Goal: Book appointment/travel/reservation

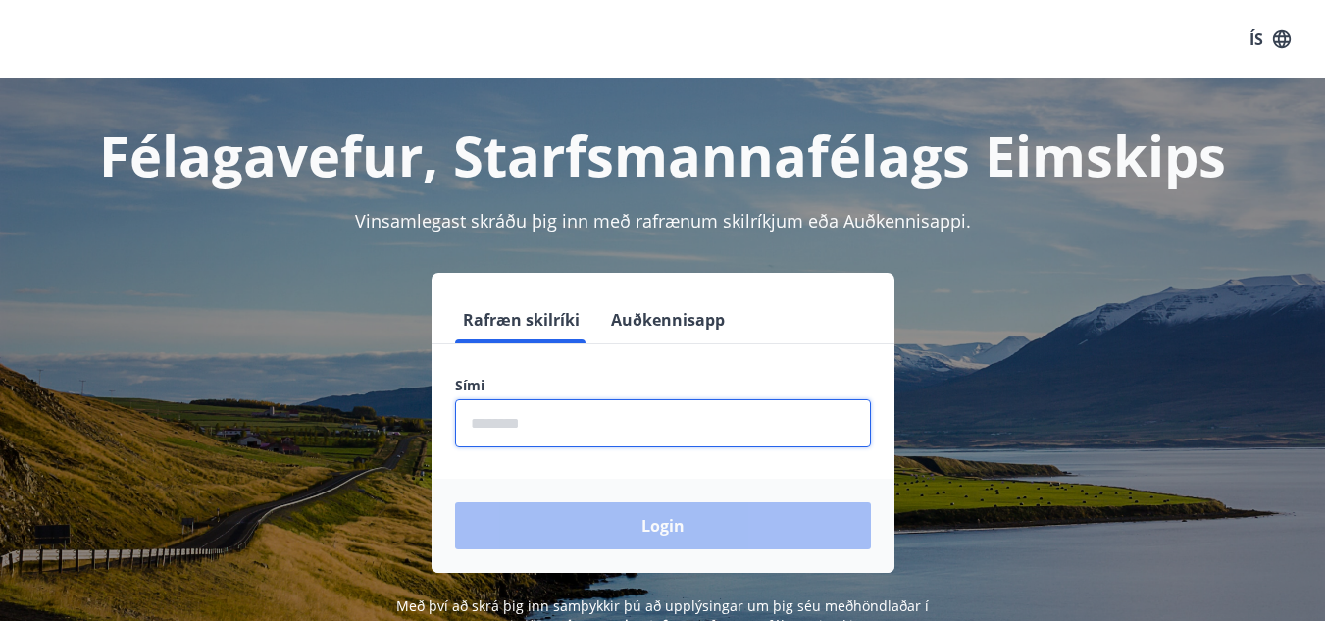
click at [532, 419] on input "phone" at bounding box center [663, 423] width 416 height 48
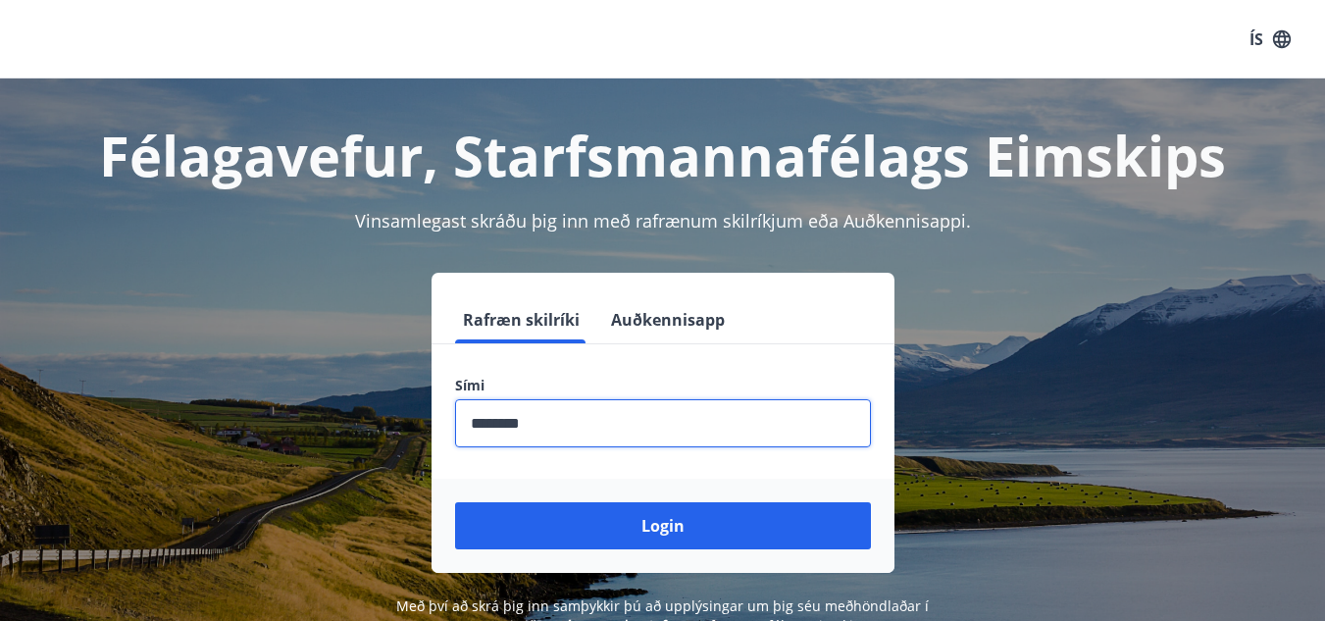
type input "********"
click at [455, 502] on button "Login" at bounding box center [663, 525] width 416 height 47
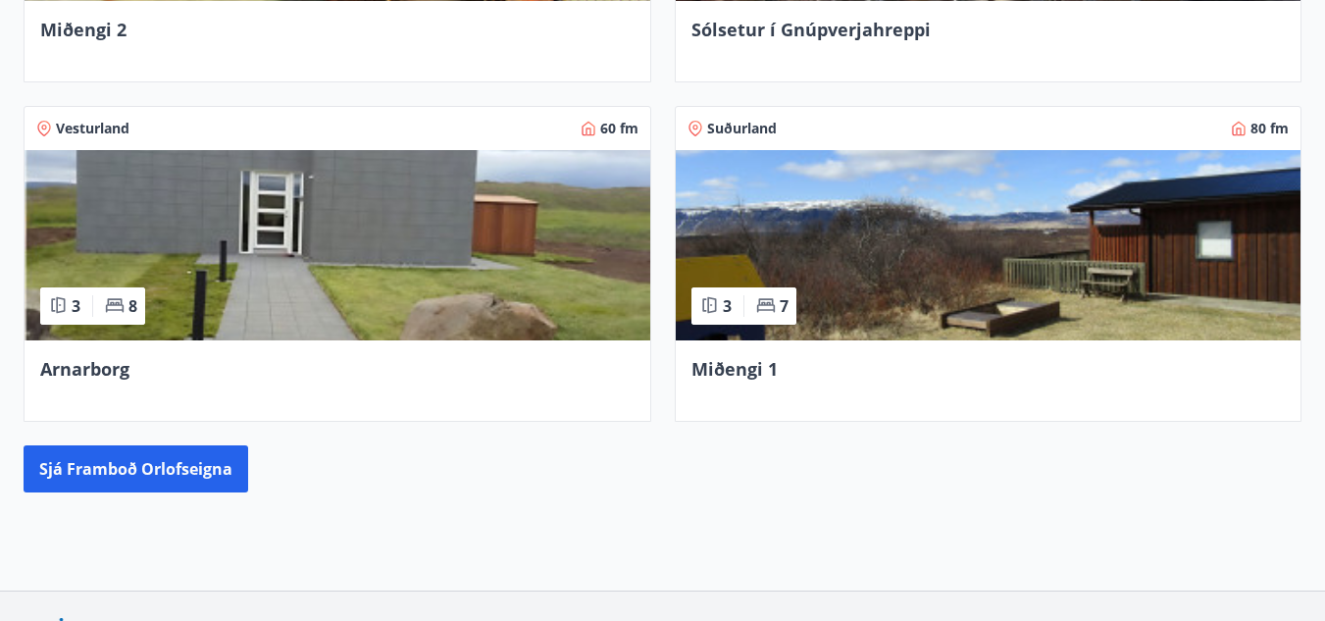
scroll to position [1062, 0]
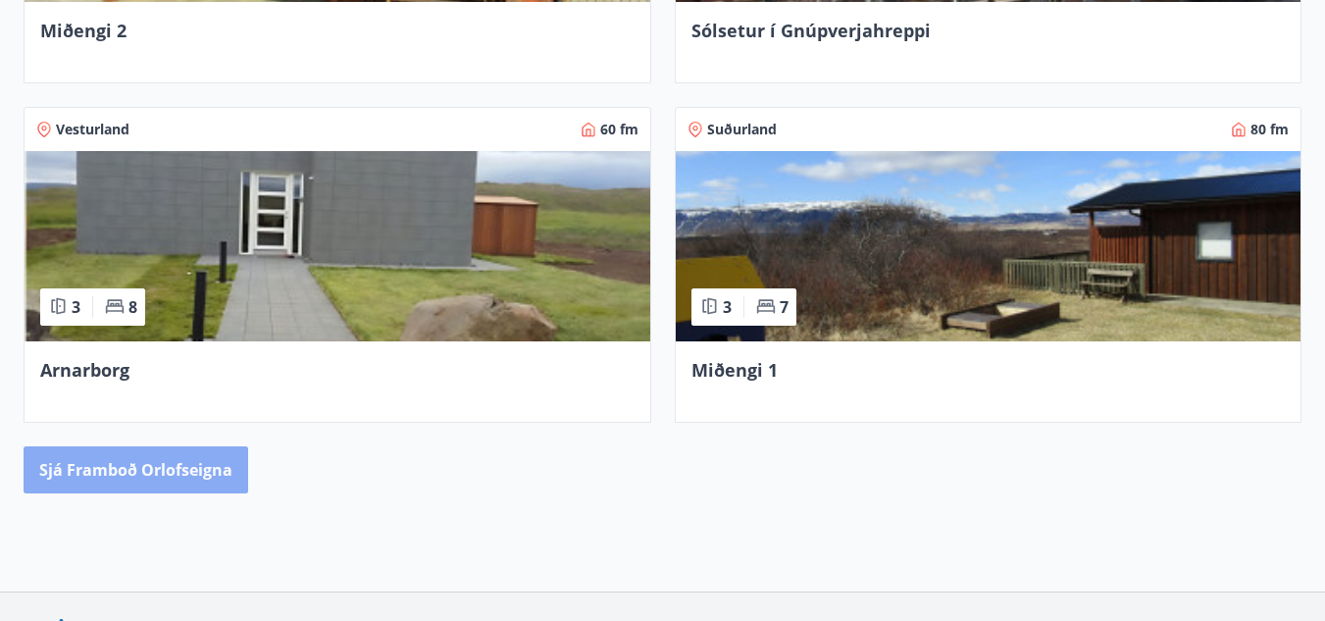
click at [133, 461] on button "Sjá framboð orlofseigna" at bounding box center [136, 469] width 225 height 47
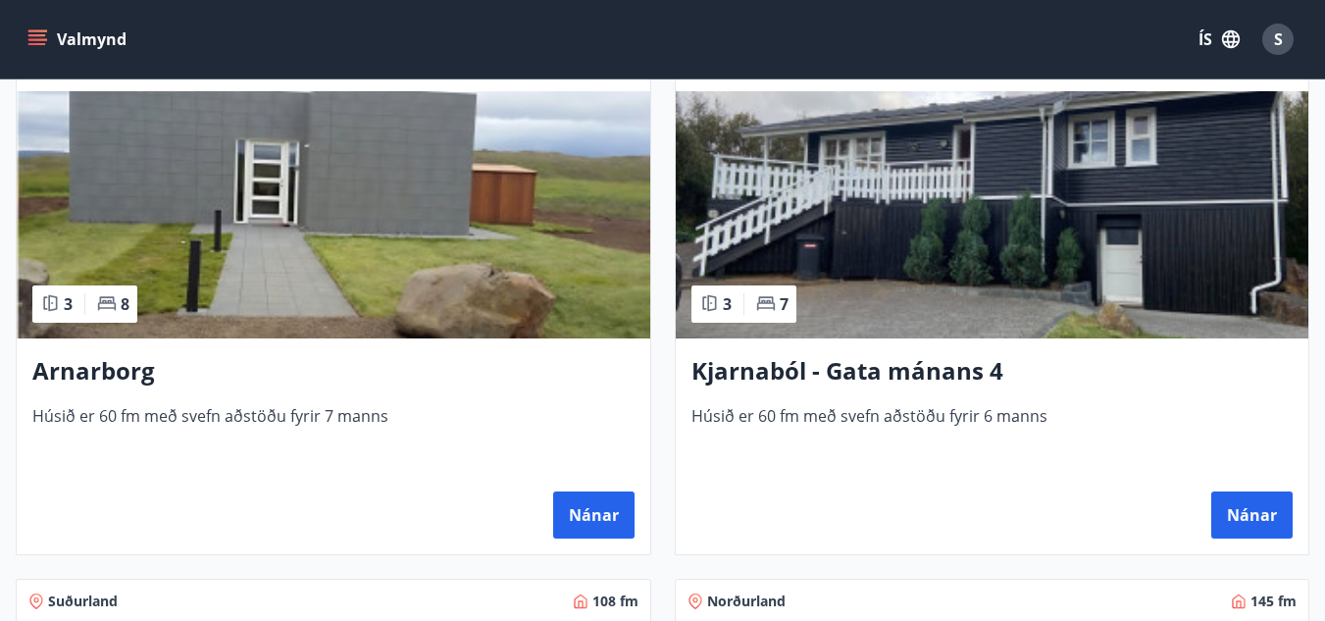
scroll to position [1452, 0]
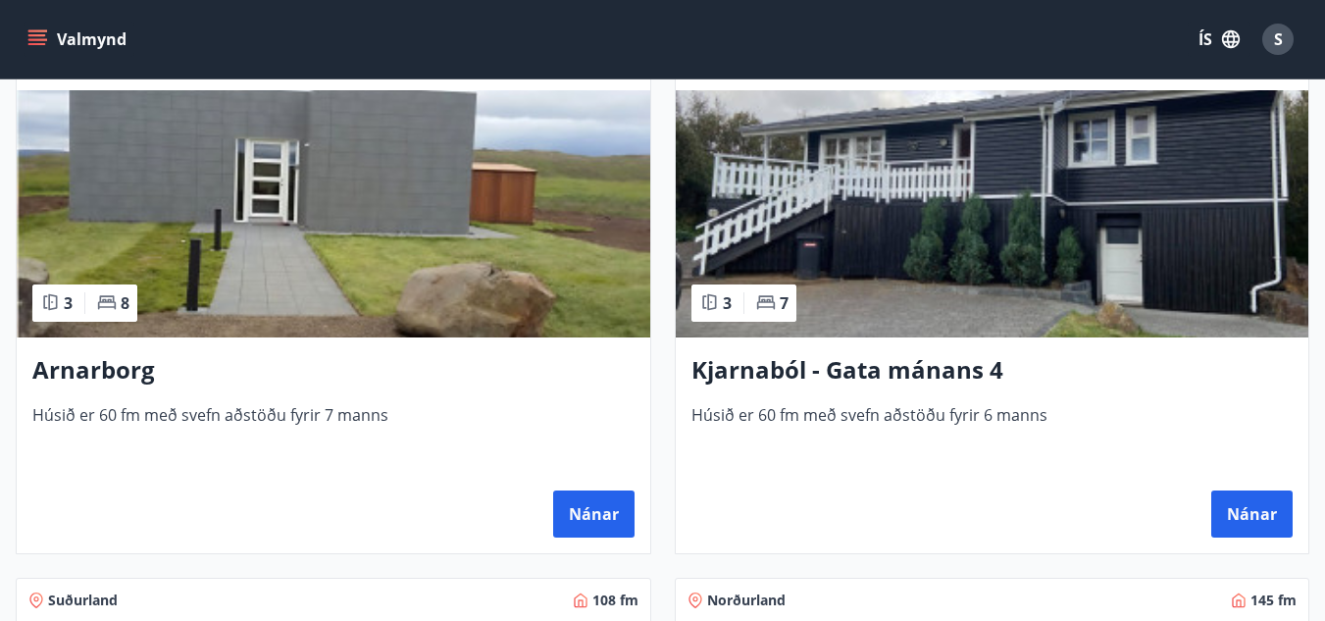
click at [843, 347] on div "Kjarnaból - Gata mánans 4 [PERSON_NAME] 60 fm með svefn aðstöðu fyrir 6 [PERSON…" at bounding box center [993, 445] width 634 height 216
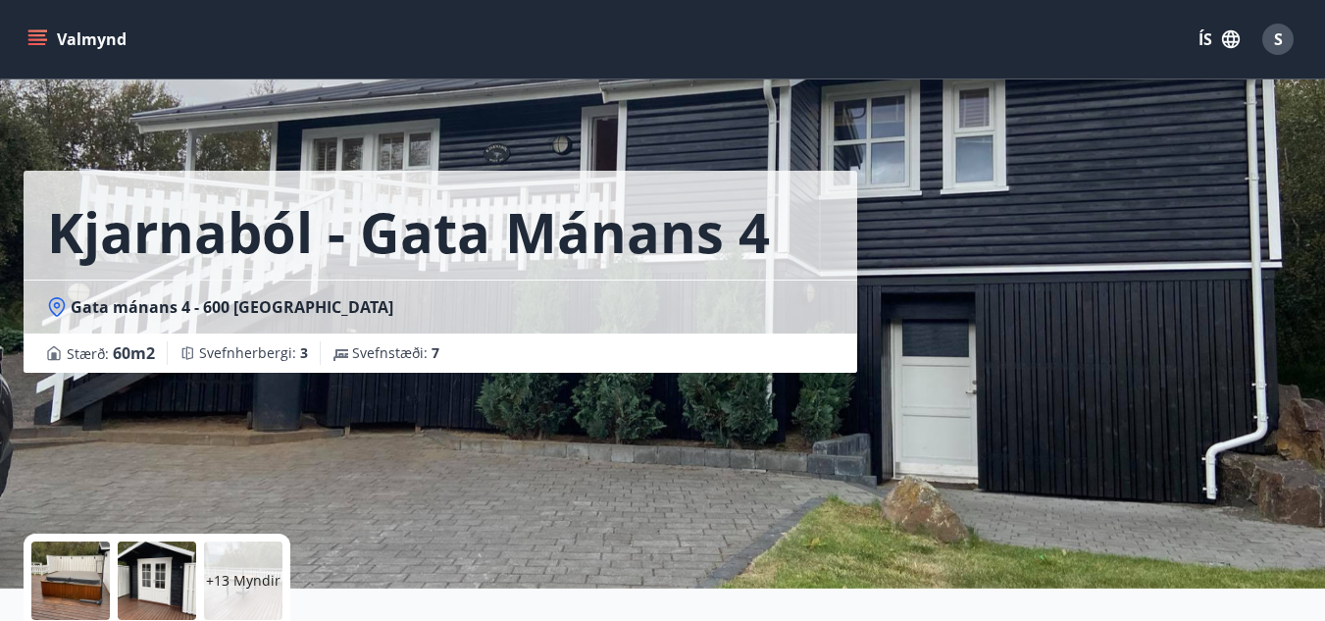
click at [238, 566] on div "+13 Myndir" at bounding box center [243, 581] width 78 height 78
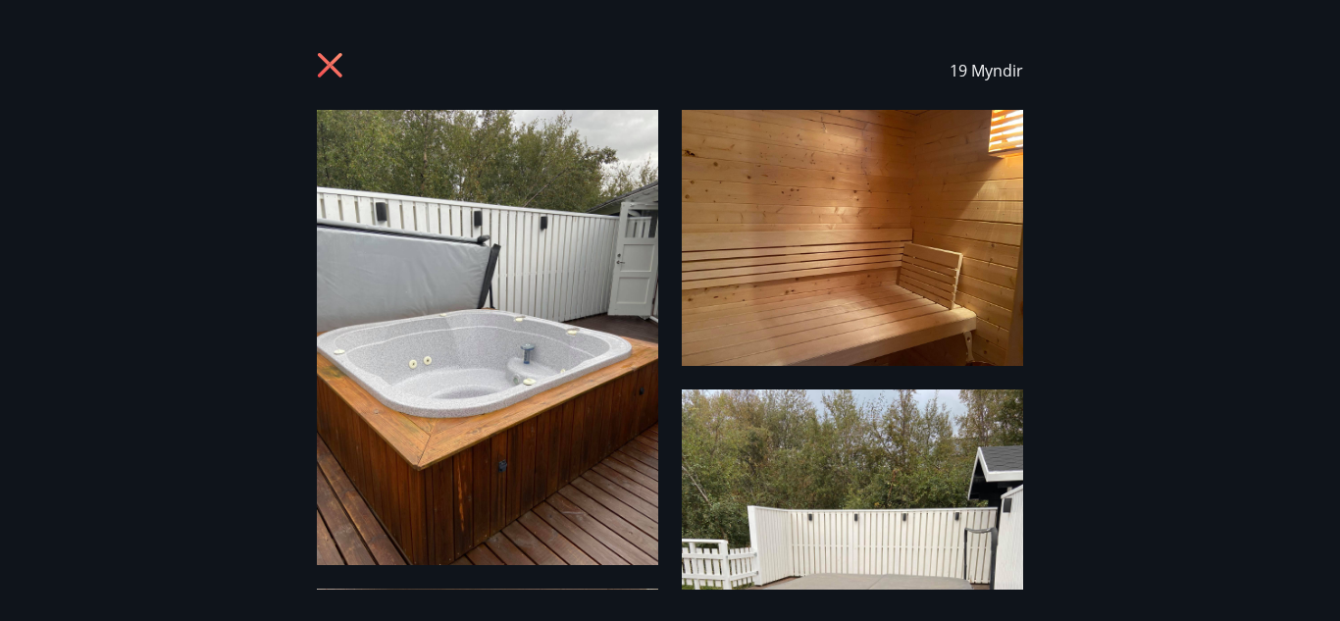
click at [321, 63] on icon at bounding box center [332, 67] width 31 height 31
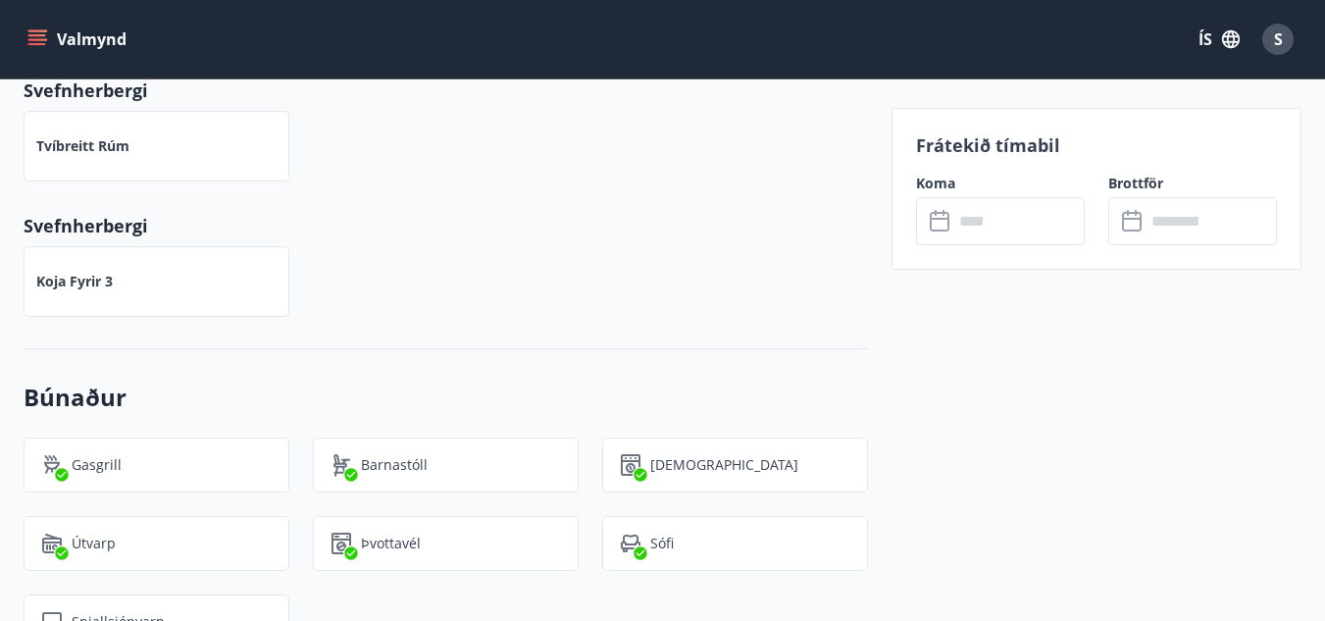
scroll to position [1275, 0]
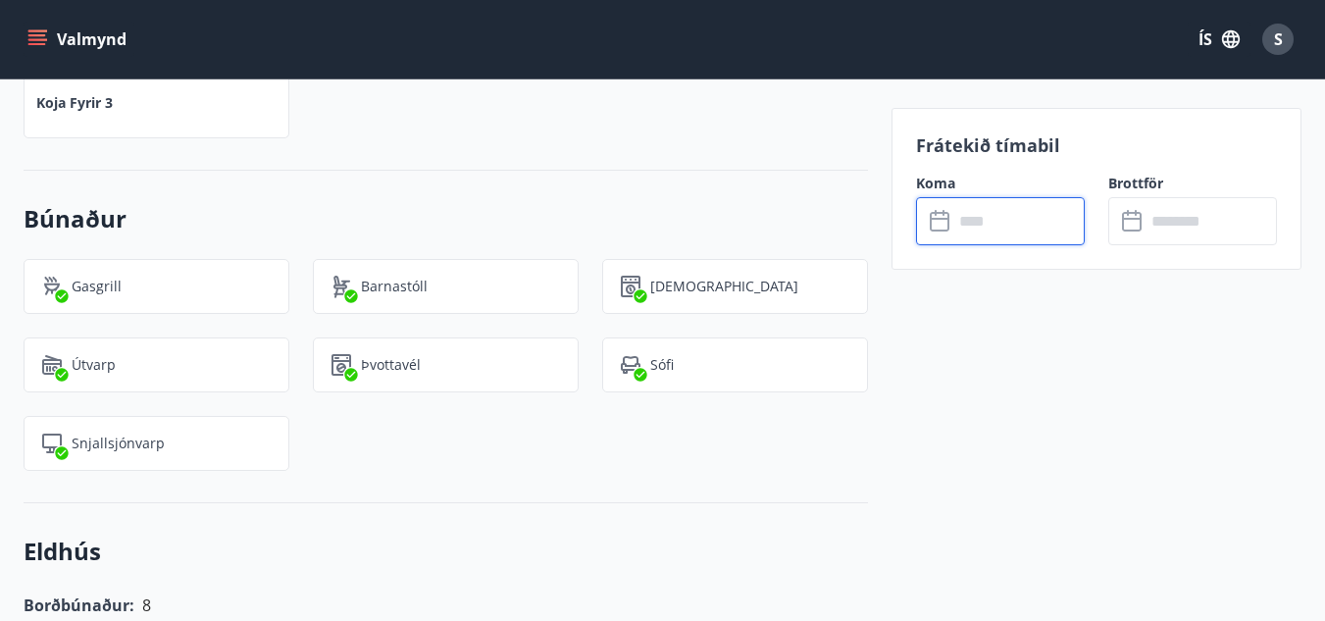
click at [986, 225] on input "text" at bounding box center [1019, 221] width 131 height 48
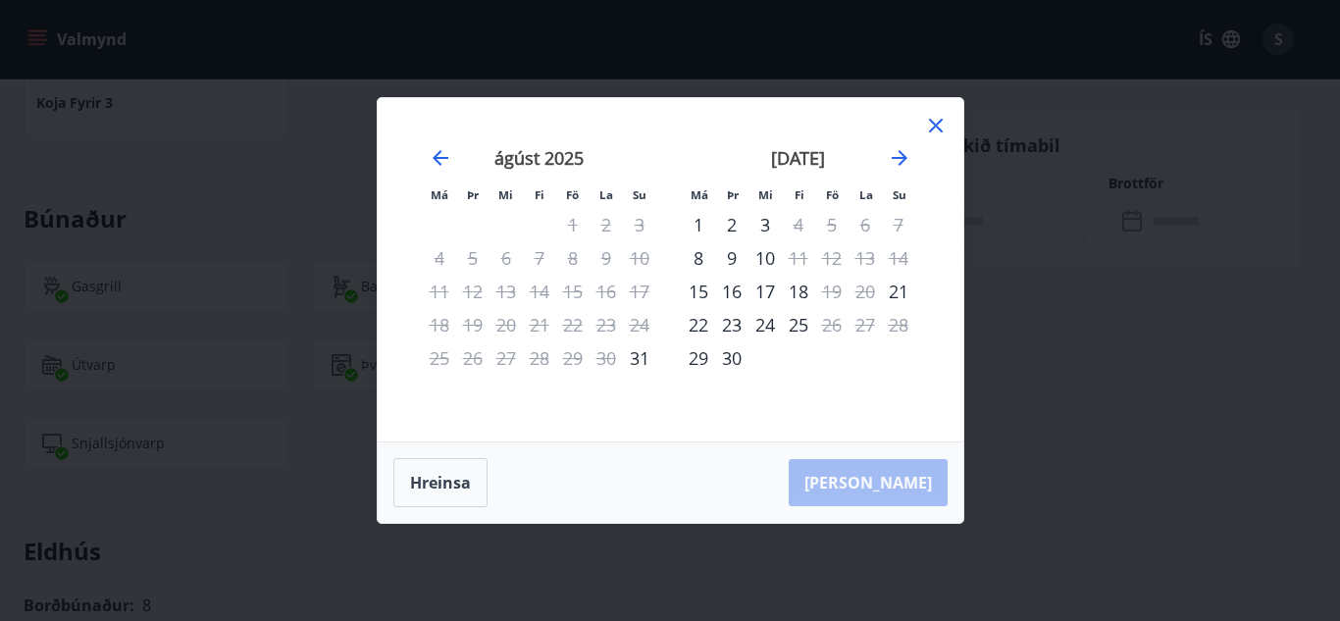
click at [528, 330] on div "21" at bounding box center [539, 324] width 33 height 33
click at [926, 133] on icon at bounding box center [936, 126] width 24 height 24
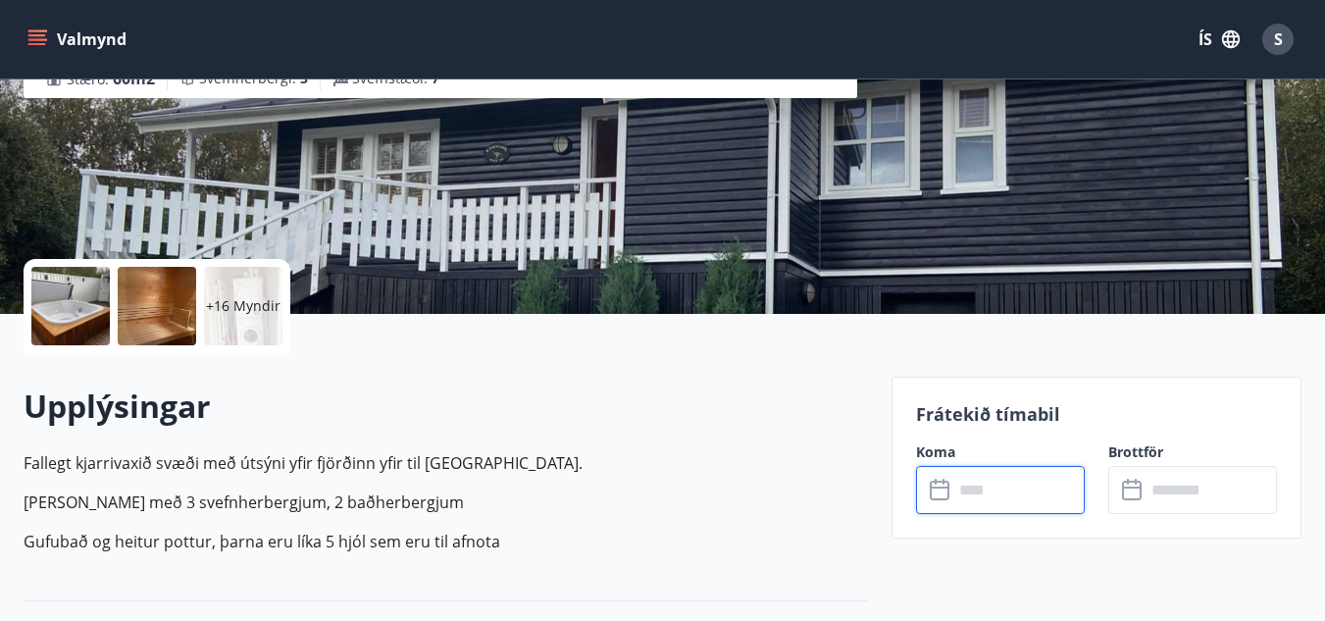
scroll to position [274, 0]
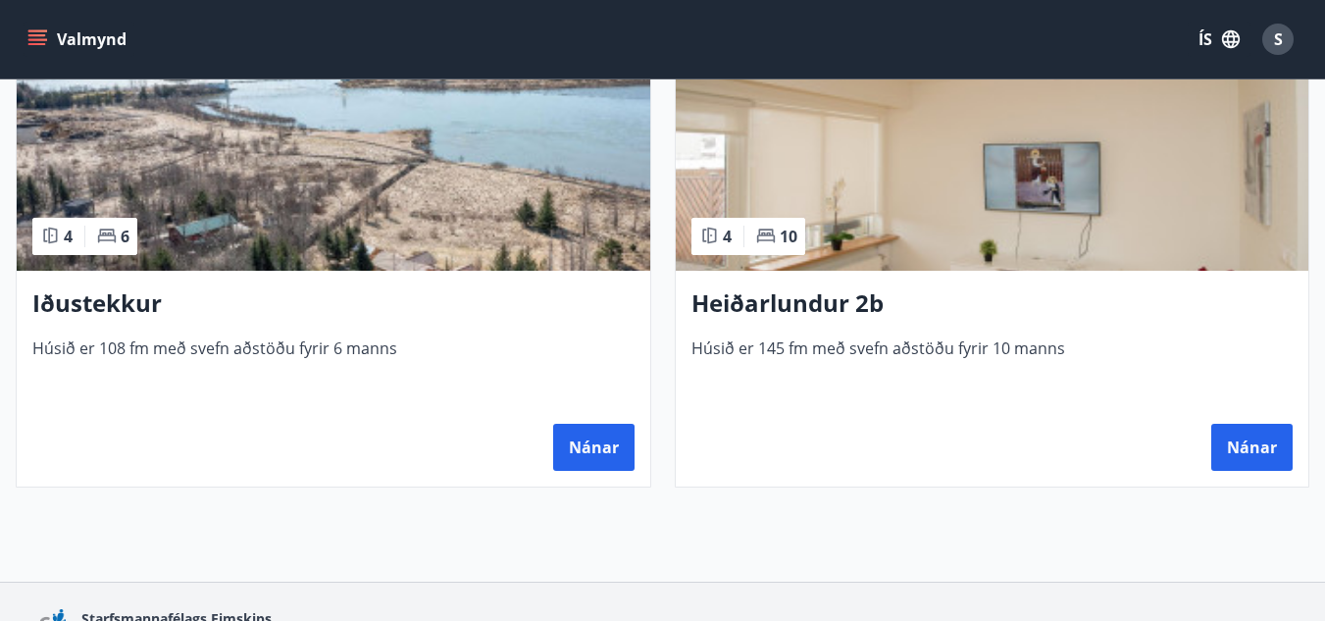
scroll to position [2051, 0]
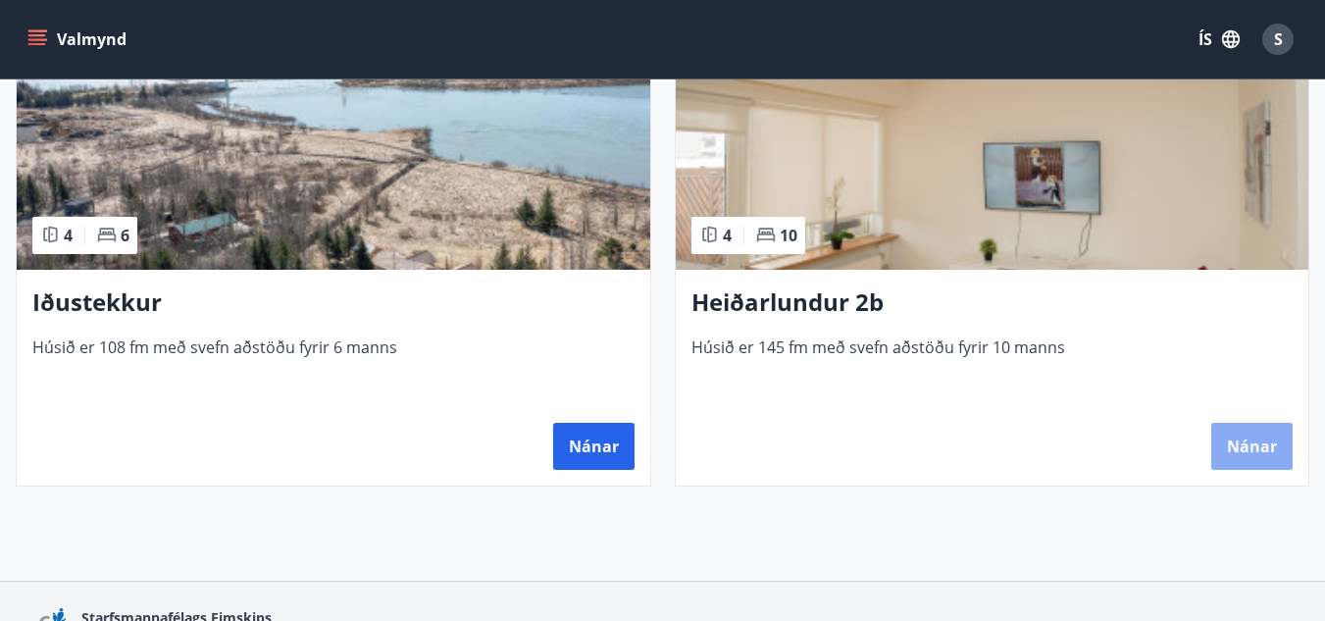
click at [1254, 445] on button "Nánar" at bounding box center [1252, 446] width 81 height 47
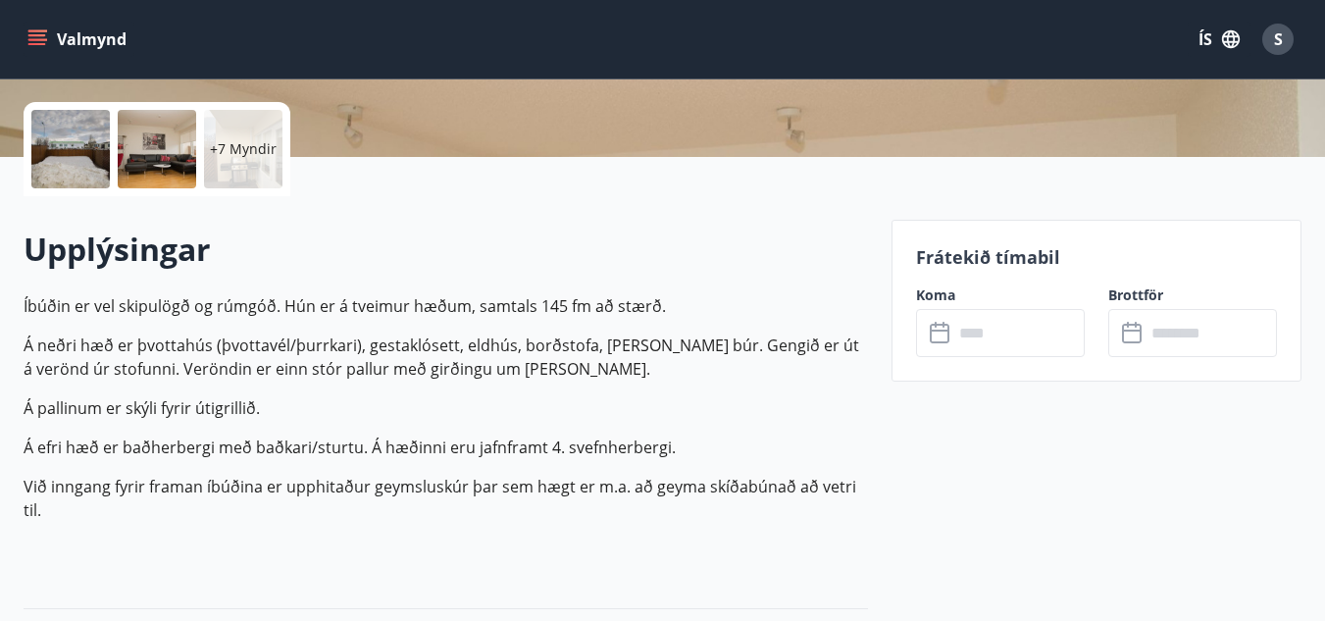
scroll to position [433, 0]
click at [1016, 345] on input "text" at bounding box center [1019, 332] width 131 height 48
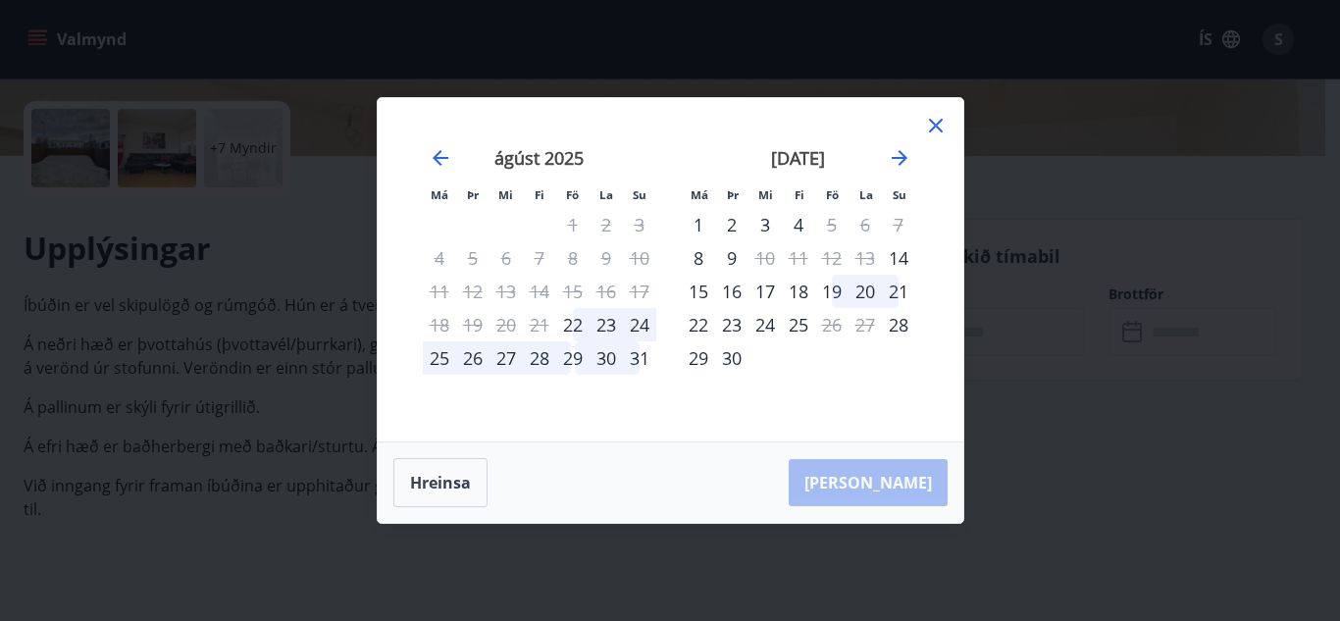
click at [505, 358] on div "27" at bounding box center [506, 357] width 33 height 33
click at [574, 363] on div "29" at bounding box center [572, 357] width 33 height 33
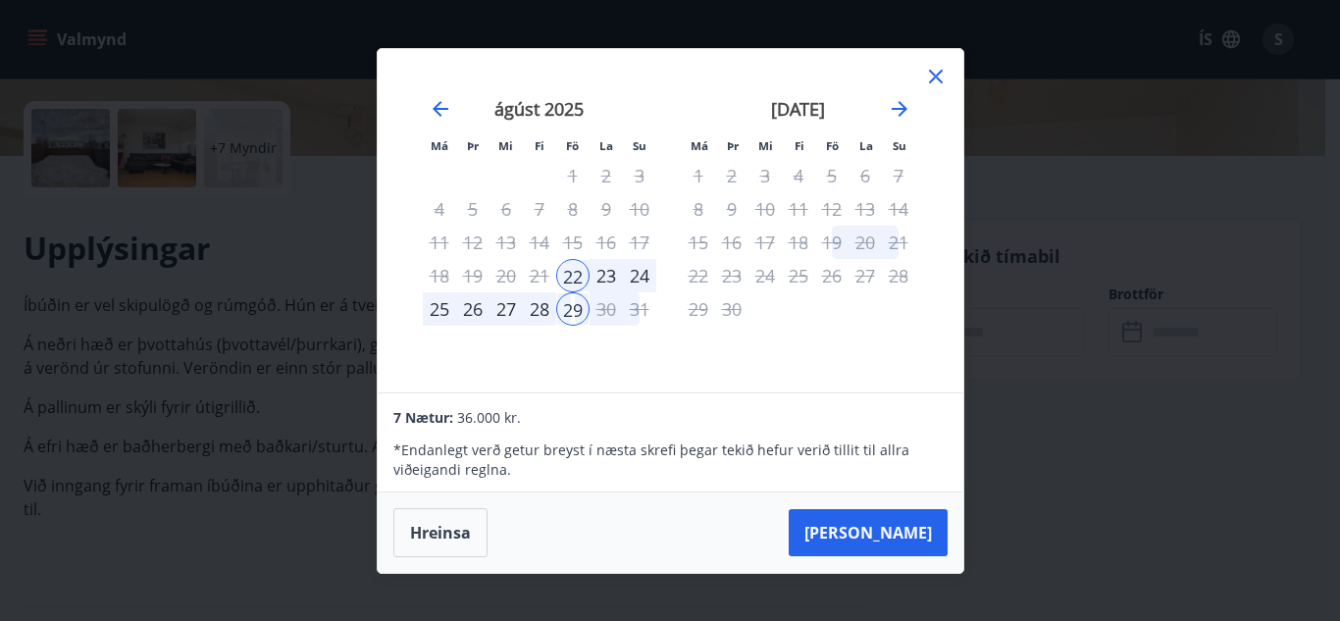
click at [538, 309] on div "28" at bounding box center [539, 308] width 33 height 33
click at [895, 525] on button "[PERSON_NAME]" at bounding box center [868, 532] width 159 height 47
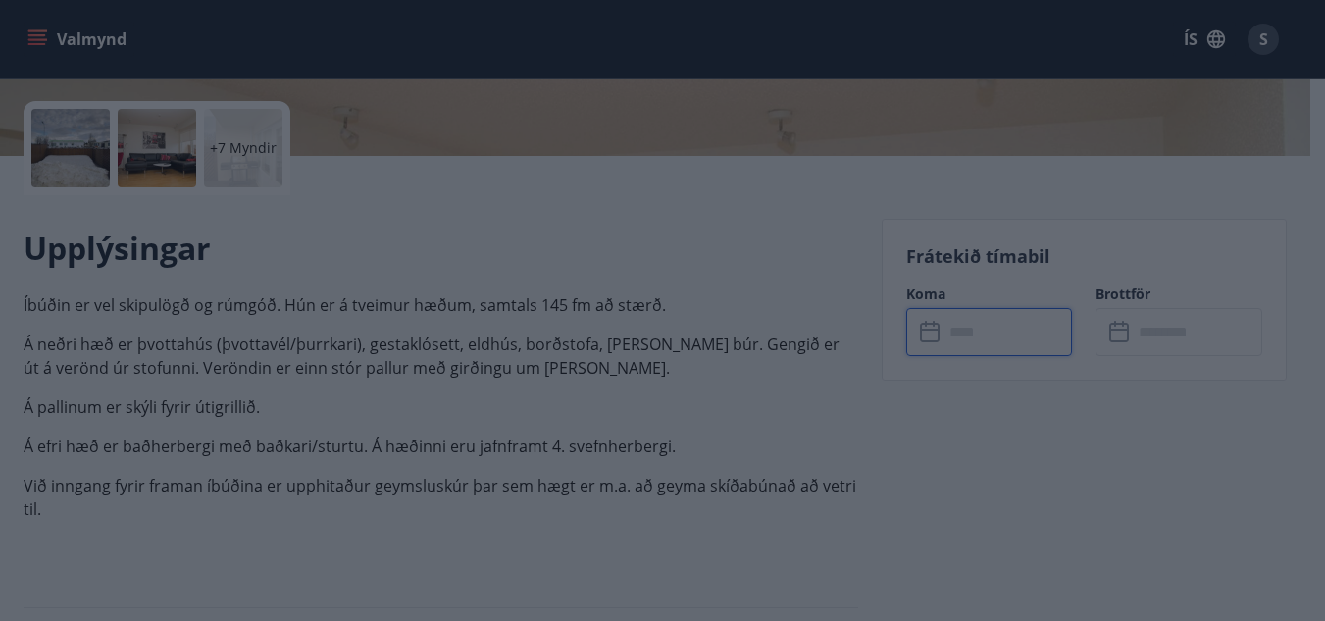
type input "******"
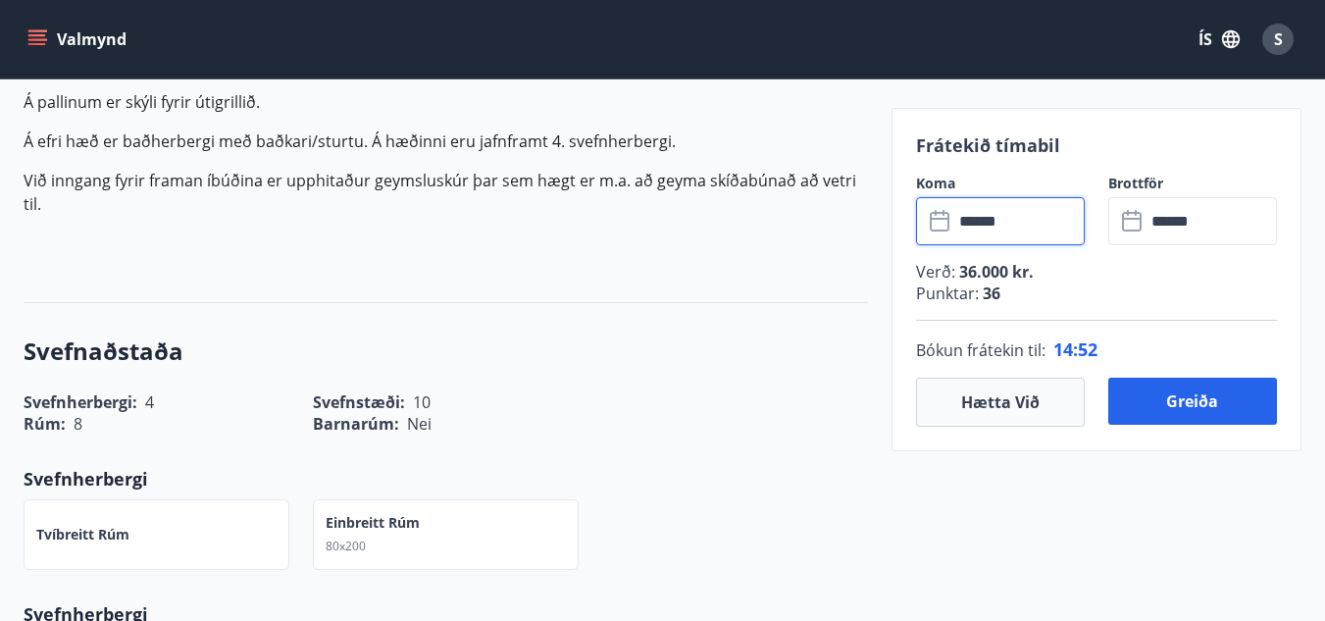
scroll to position [739, 0]
click at [1038, 216] on input "******" at bounding box center [1019, 221] width 131 height 48
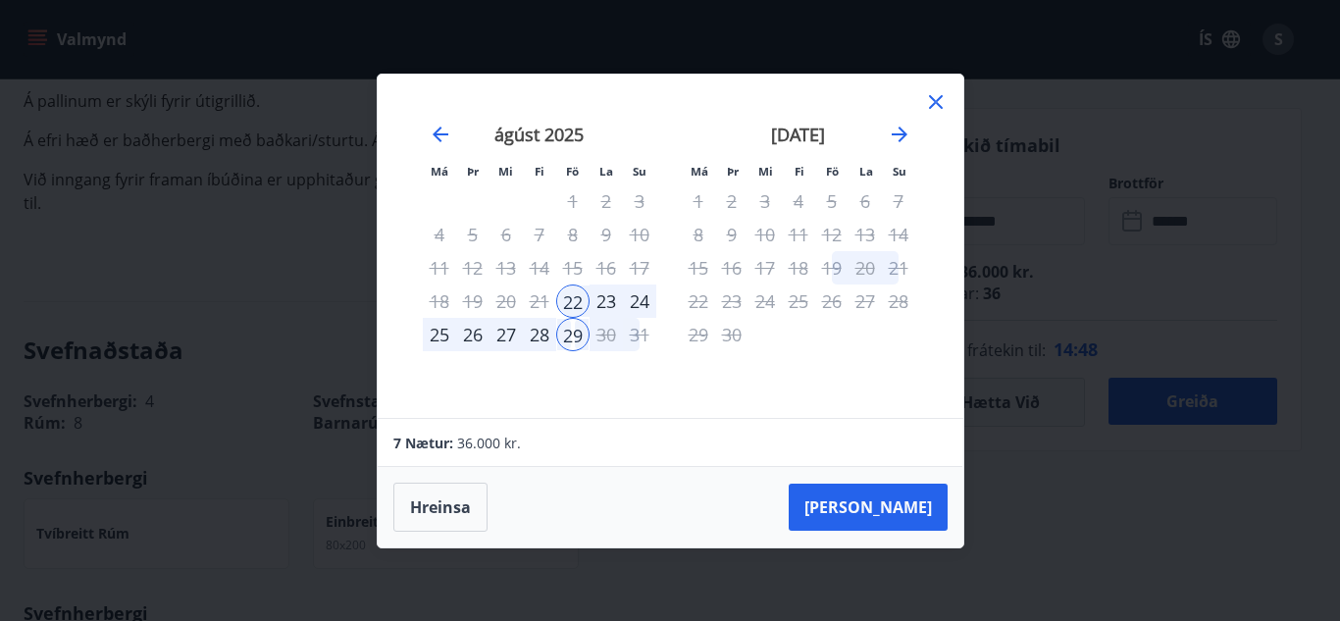
click at [515, 340] on div "27" at bounding box center [506, 334] width 33 height 33
click at [509, 337] on div "27" at bounding box center [506, 334] width 33 height 33
click at [445, 493] on button "Hreinsa" at bounding box center [440, 507] width 94 height 49
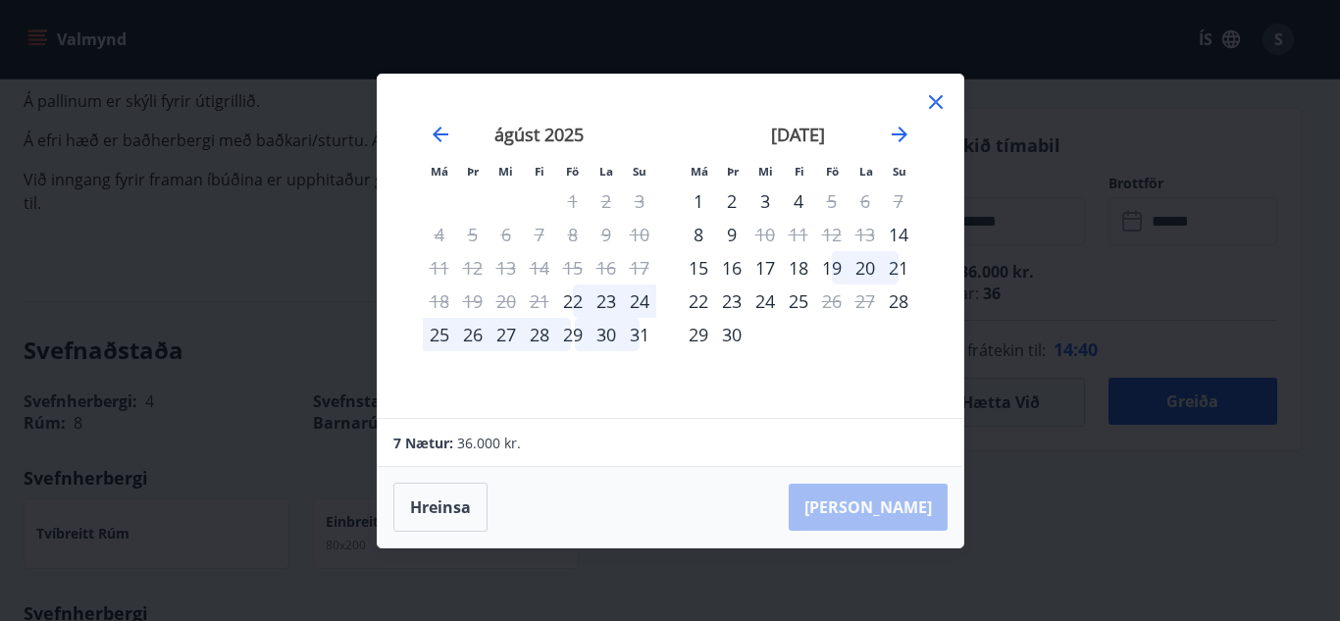
click at [931, 98] on icon at bounding box center [936, 102] width 14 height 14
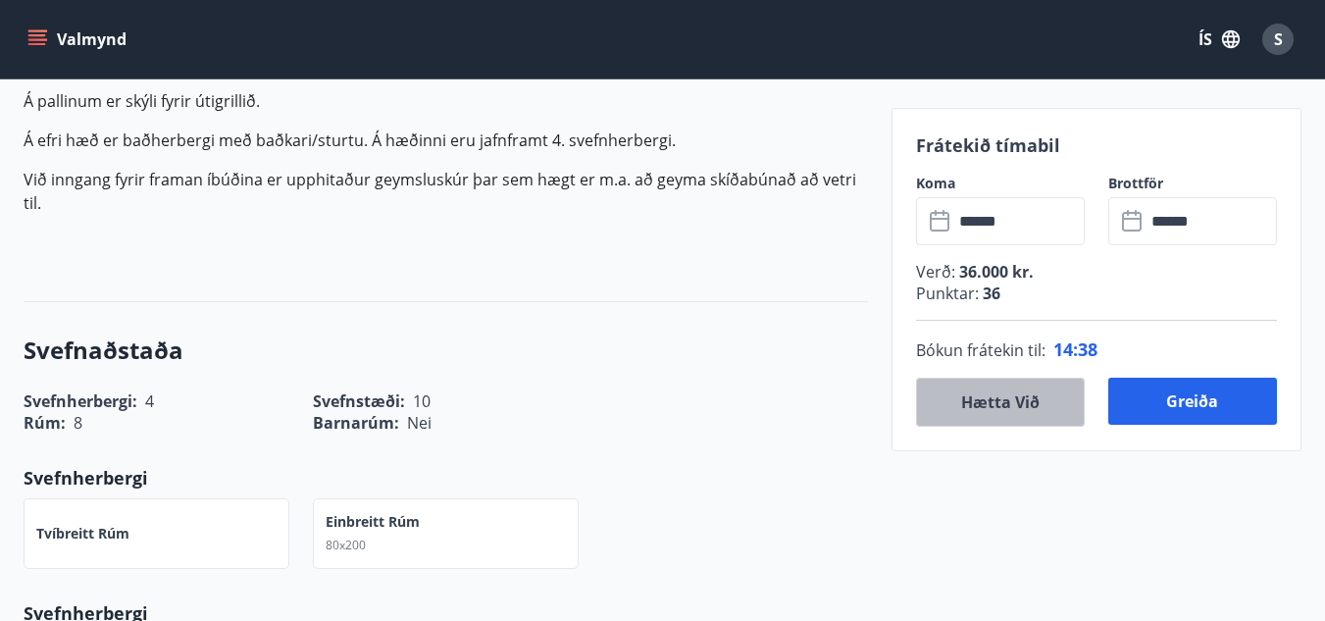
click at [1007, 386] on button "Hætta við" at bounding box center [1000, 402] width 169 height 49
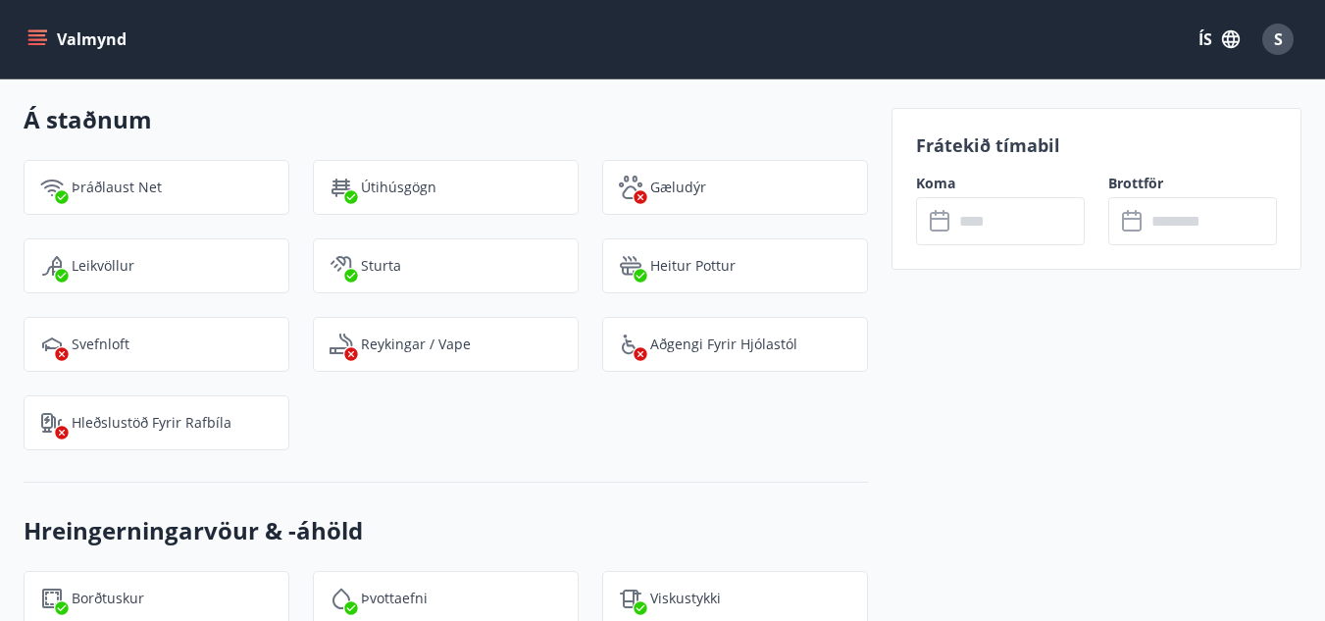
scroll to position [2415, 0]
click at [205, 34] on div "Valmynd ÍS S" at bounding box center [663, 39] width 1278 height 47
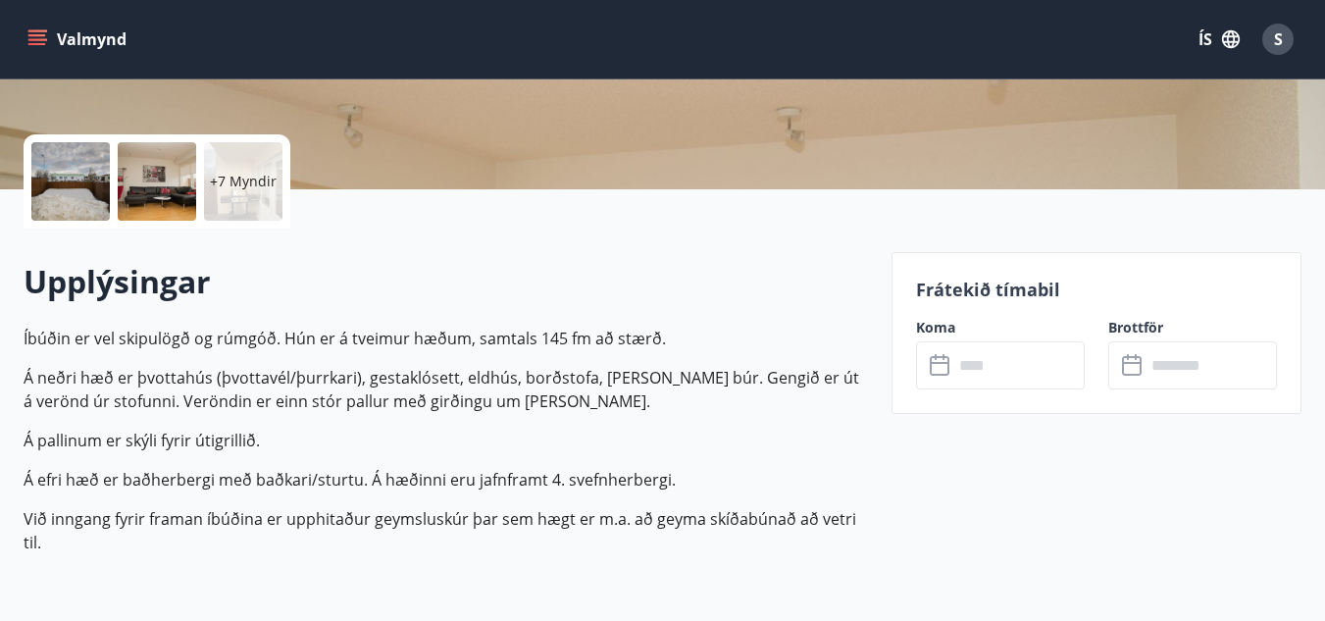
scroll to position [410, 0]
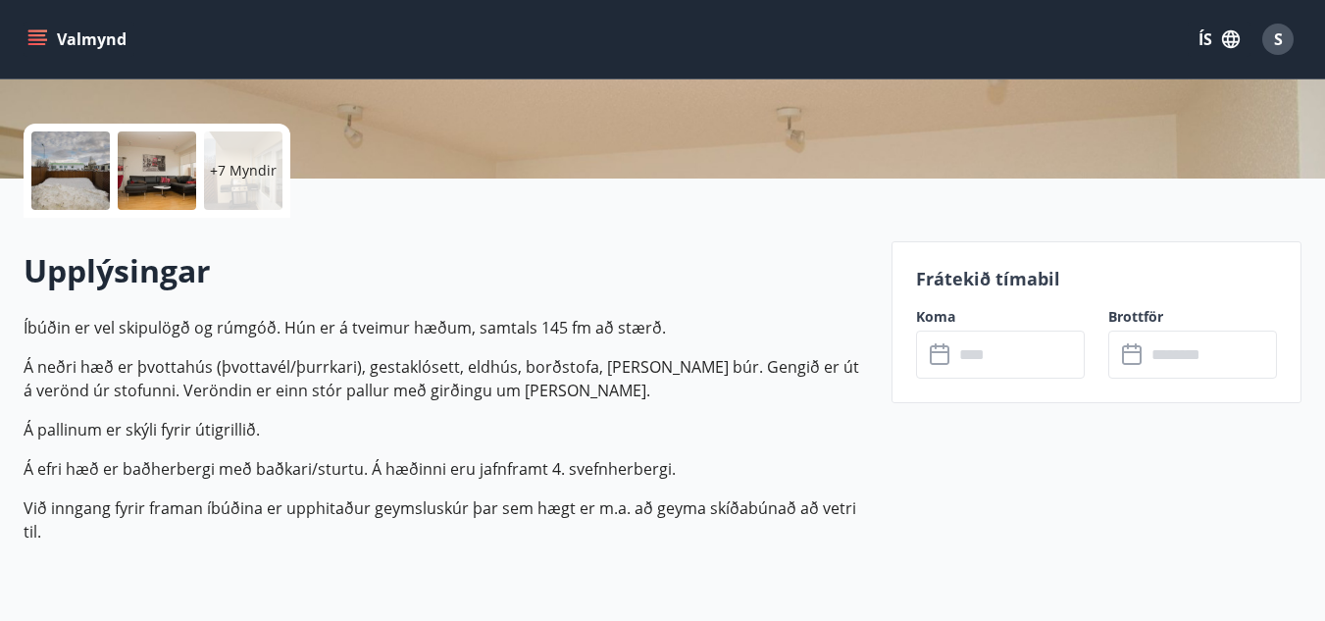
click at [969, 337] on input "text" at bounding box center [1019, 355] width 131 height 48
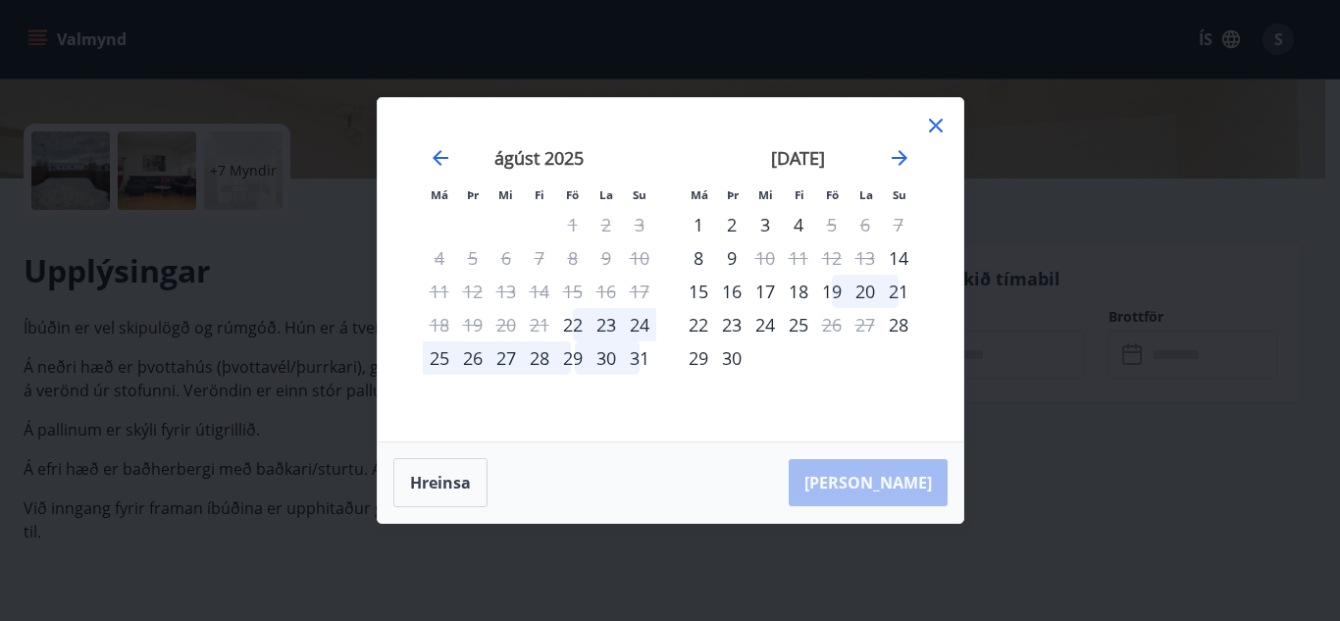
click at [508, 359] on div "27" at bounding box center [506, 357] width 33 height 33
click at [570, 357] on div "29" at bounding box center [572, 357] width 33 height 33
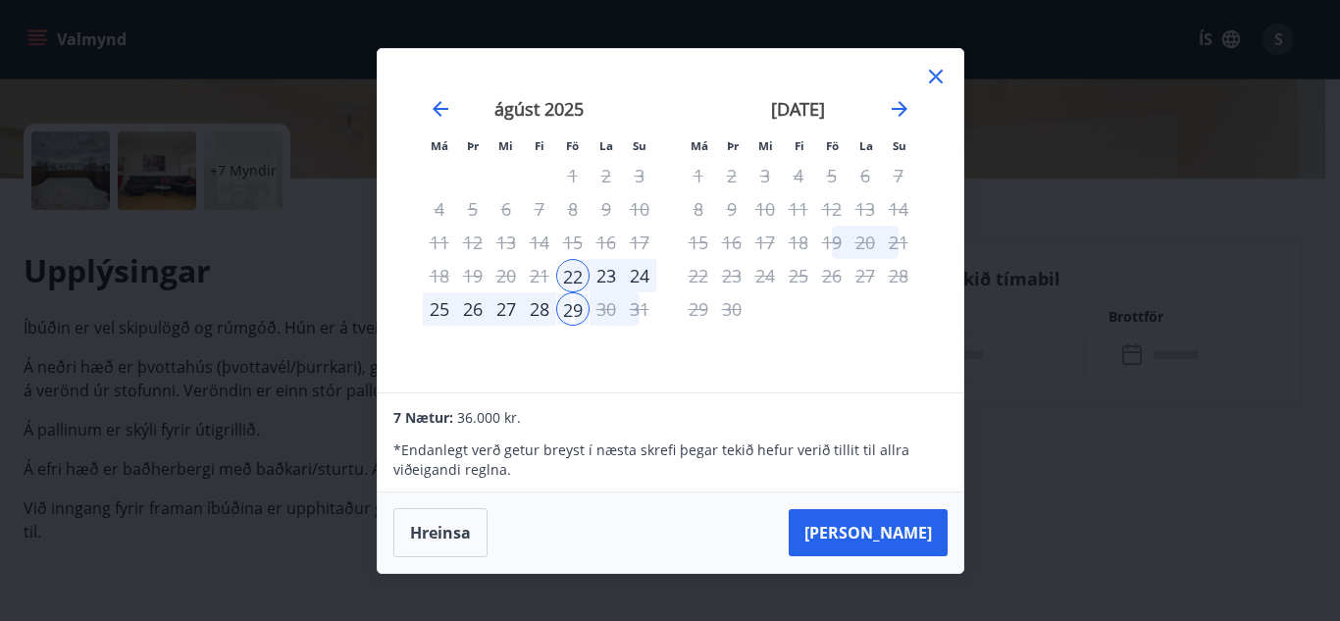
click at [931, 82] on icon at bounding box center [936, 77] width 24 height 24
